Goal: Entertainment & Leisure: Consume media (video, audio)

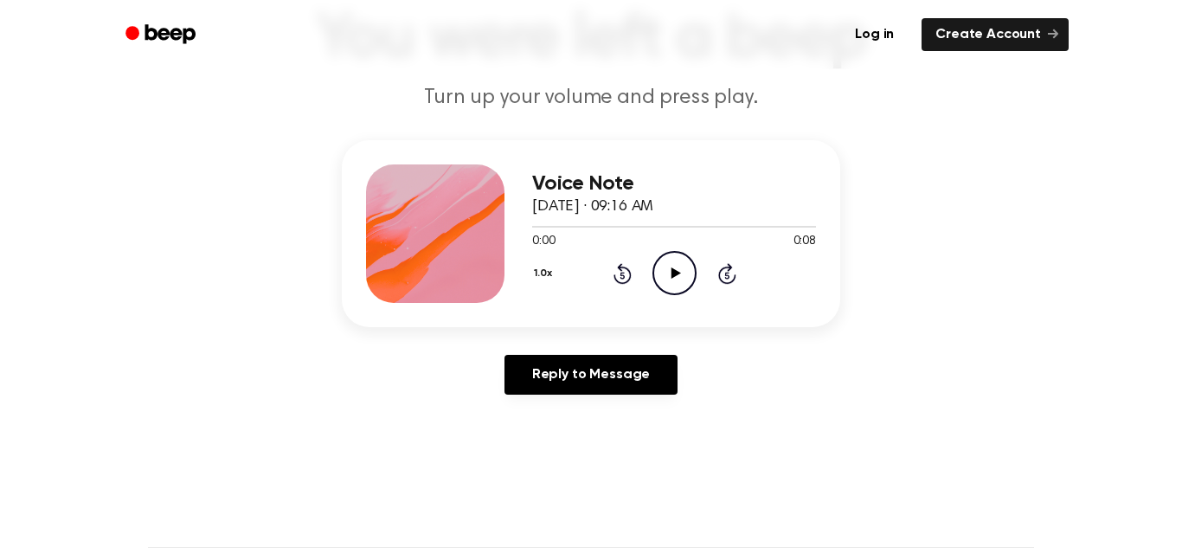
scroll to position [132, 0]
click at [668, 268] on icon "Play Audio" at bounding box center [675, 272] width 44 height 44
click at [668, 268] on icon "Pause Audio" at bounding box center [675, 272] width 44 height 44
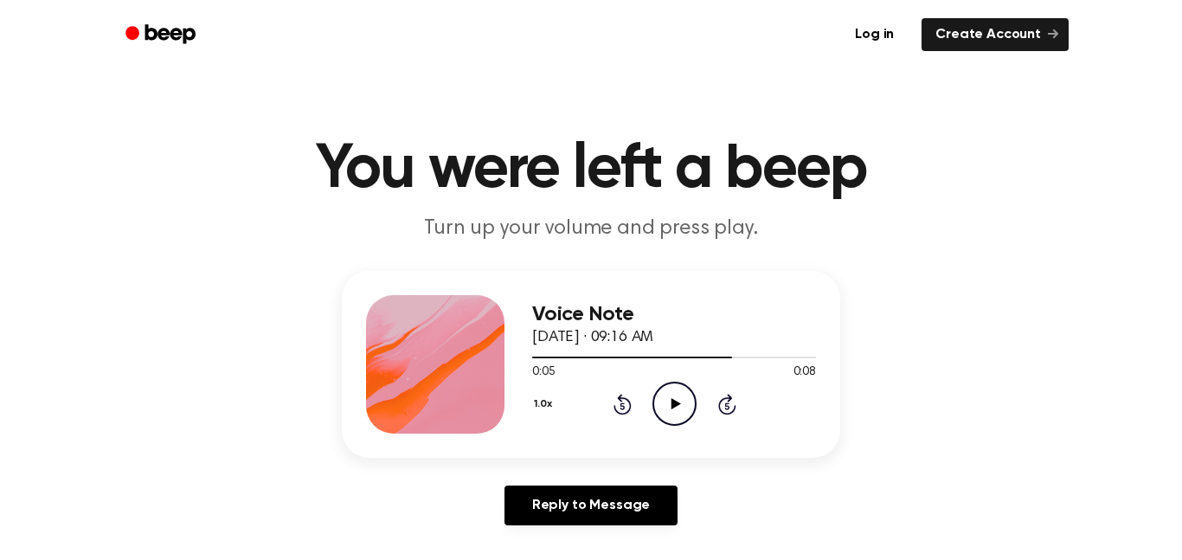
click at [668, 405] on icon "Play Audio" at bounding box center [675, 404] width 44 height 44
click at [678, 408] on icon "Play Audio" at bounding box center [675, 404] width 44 height 44
click at [677, 402] on icon at bounding box center [676, 403] width 10 height 11
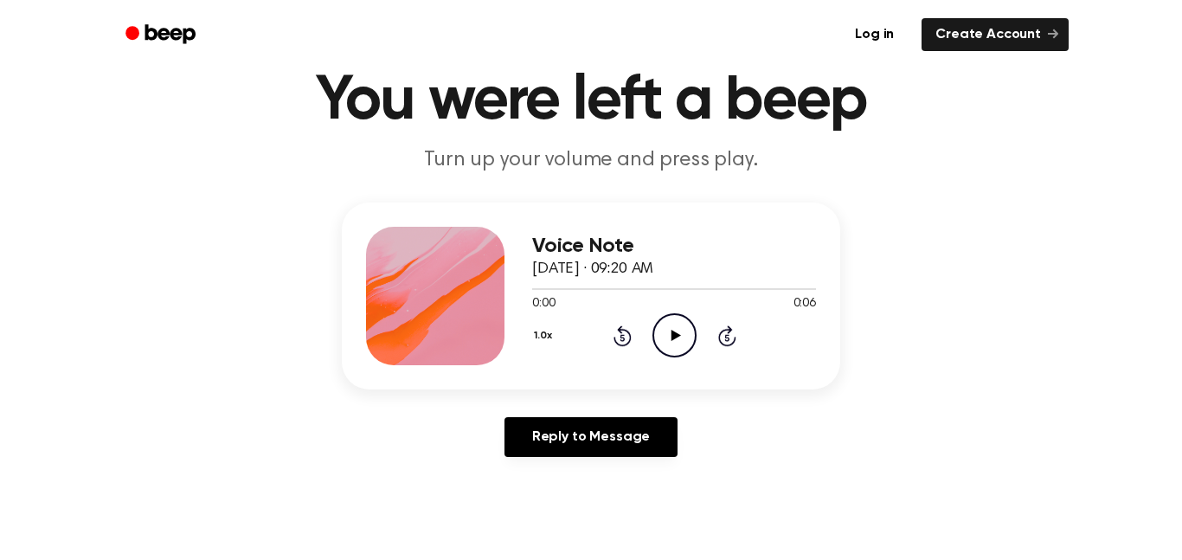
scroll to position [65, 0]
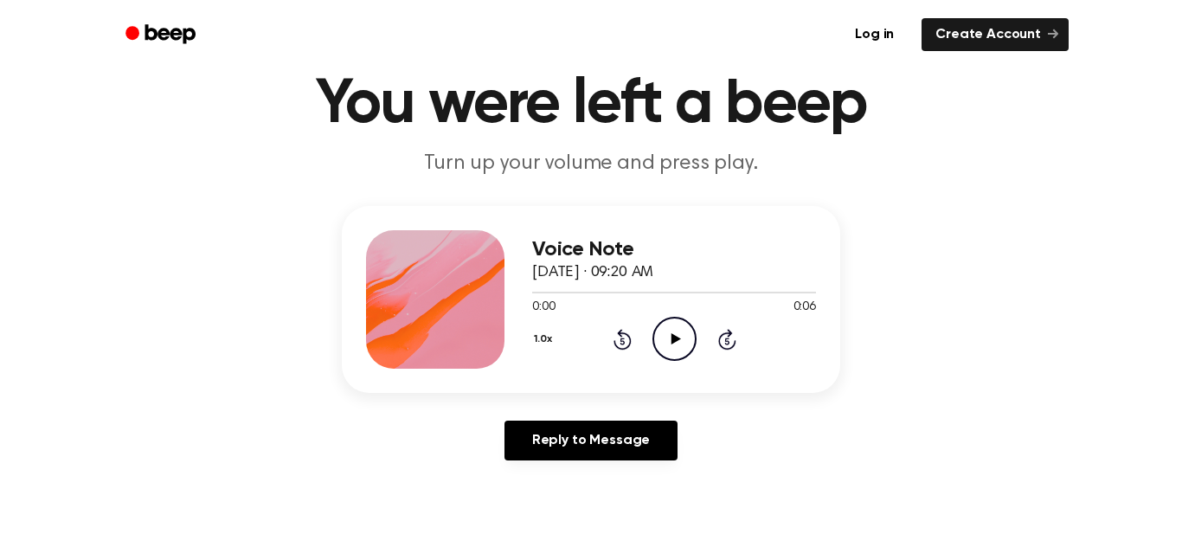
click at [684, 350] on icon "Play Audio" at bounding box center [675, 339] width 44 height 44
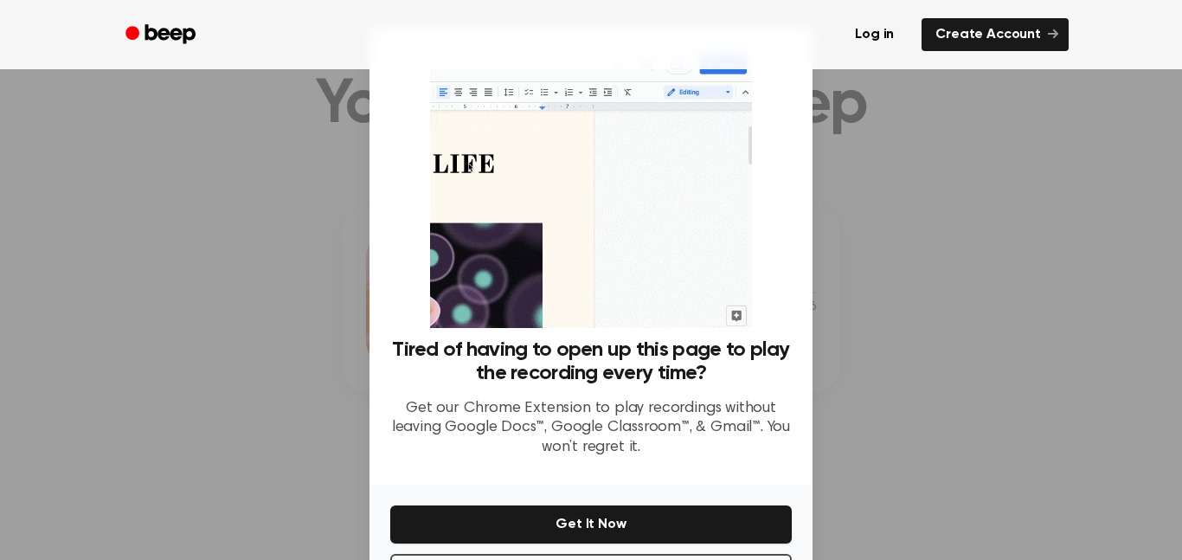
scroll to position [70, 0]
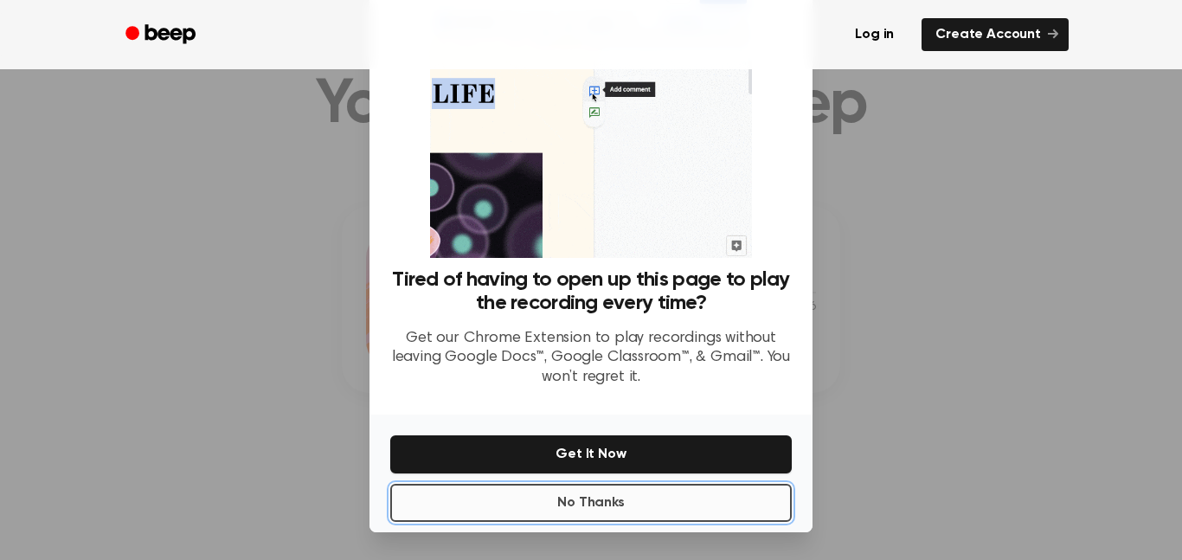
click at [589, 495] on button "No Thanks" at bounding box center [591, 503] width 402 height 38
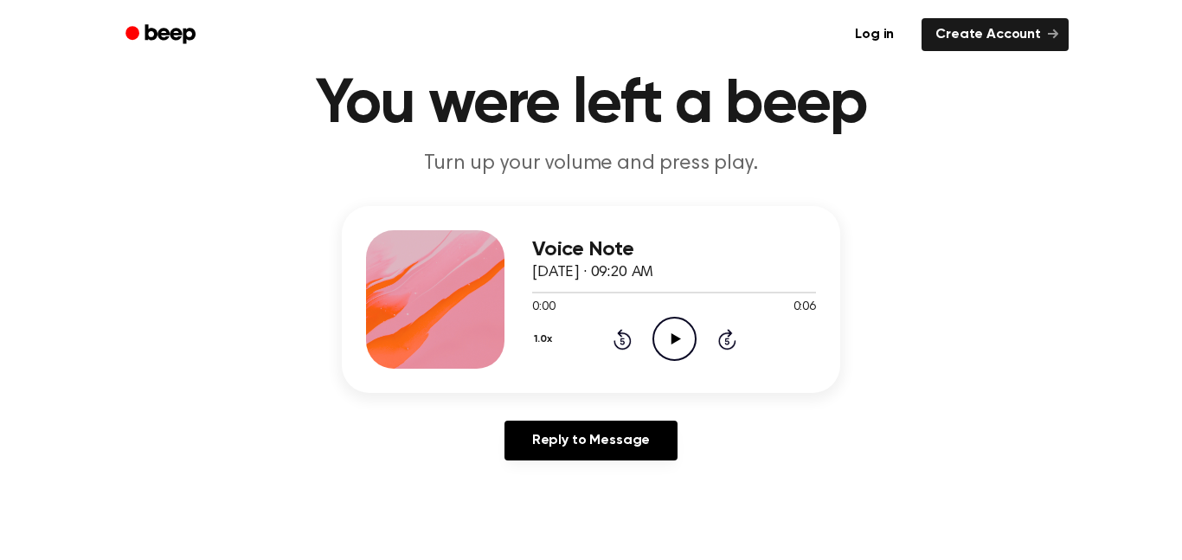
click at [674, 325] on icon "Play Audio" at bounding box center [675, 339] width 44 height 44
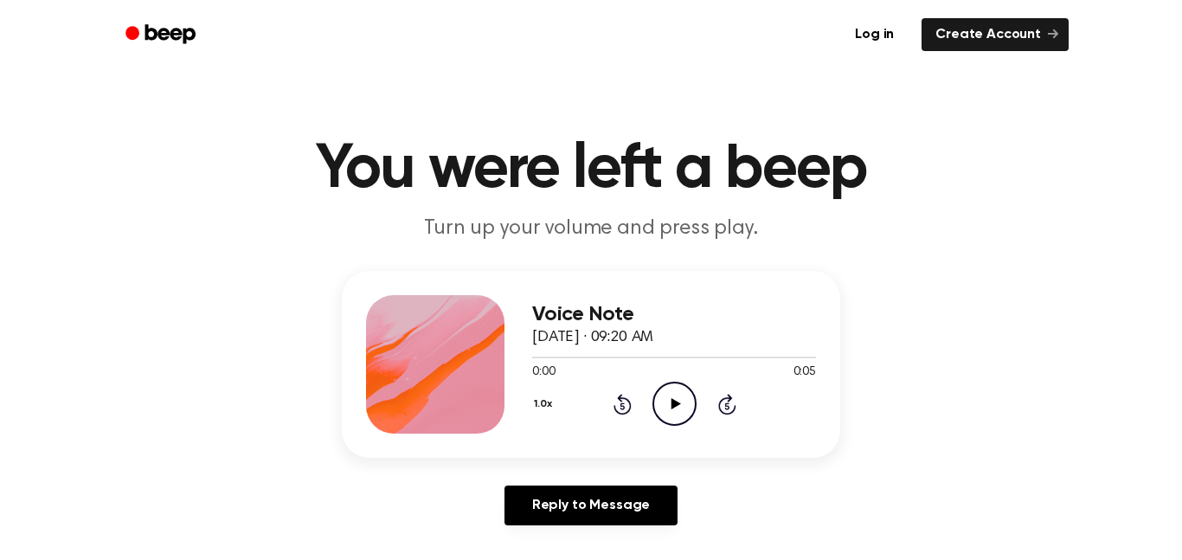
click at [665, 406] on icon "Play Audio" at bounding box center [675, 404] width 44 height 44
click at [683, 401] on icon "Play Audio" at bounding box center [675, 404] width 44 height 44
click at [673, 392] on icon "Play Audio" at bounding box center [675, 404] width 44 height 44
click at [667, 420] on icon "Play Audio" at bounding box center [675, 404] width 44 height 44
click at [676, 404] on icon at bounding box center [676, 403] width 10 height 11
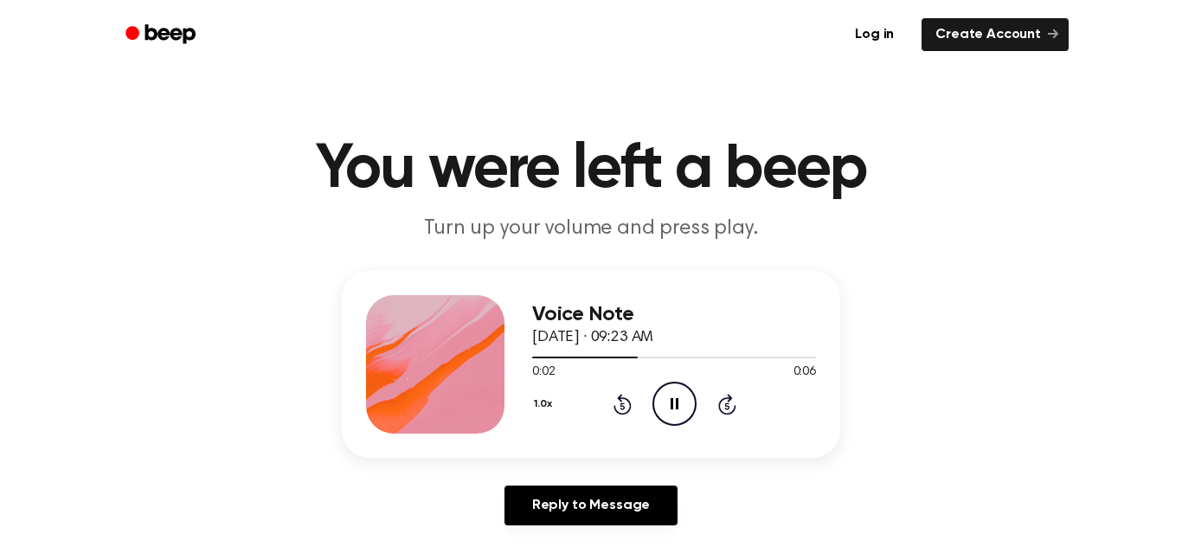
click at [676, 404] on icon at bounding box center [675, 403] width 8 height 11
click at [673, 415] on icon "Play Audio" at bounding box center [675, 404] width 44 height 44
click at [669, 408] on icon "Play Audio" at bounding box center [675, 404] width 44 height 44
